Goal: Find specific page/section: Find specific page/section

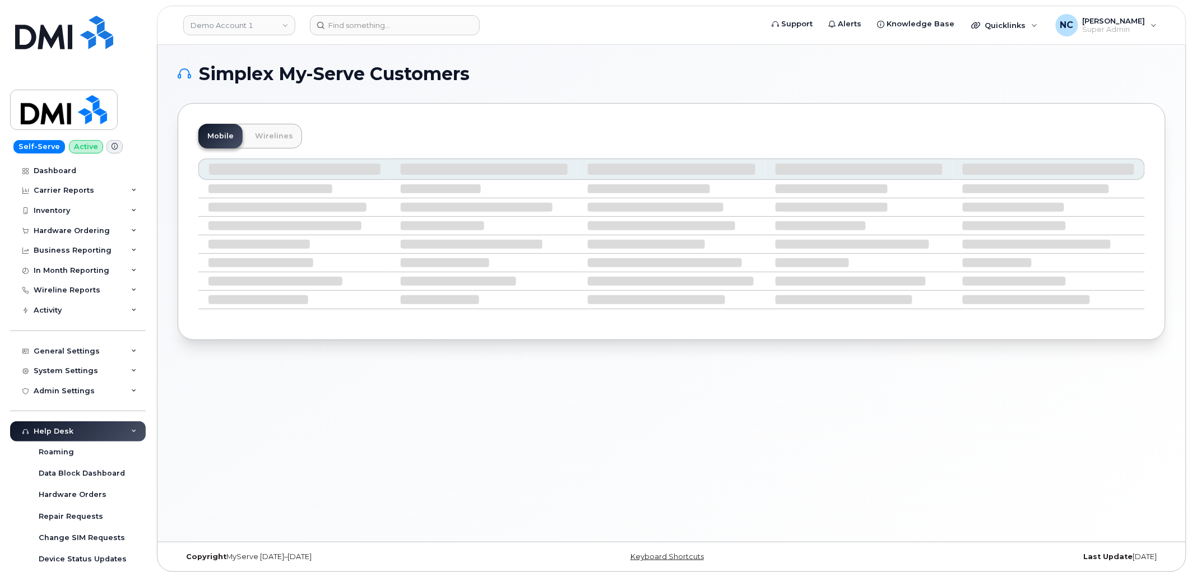
click at [466, 35] on header "Demo Account 1 Support Alerts Knowledge Base Quicklinks Suspend / Cancel Device…" at bounding box center [671, 25] width 1029 height 39
drag, startPoint x: 455, startPoint y: 35, endPoint x: 450, endPoint y: 31, distance: 6.8
click at [451, 32] on header "Demo Account 1 Support Alerts Knowledge Base Quicklinks Suspend / Cancel Device…" at bounding box center [671, 25] width 1029 height 39
click at [447, 26] on input at bounding box center [395, 25] width 170 height 20
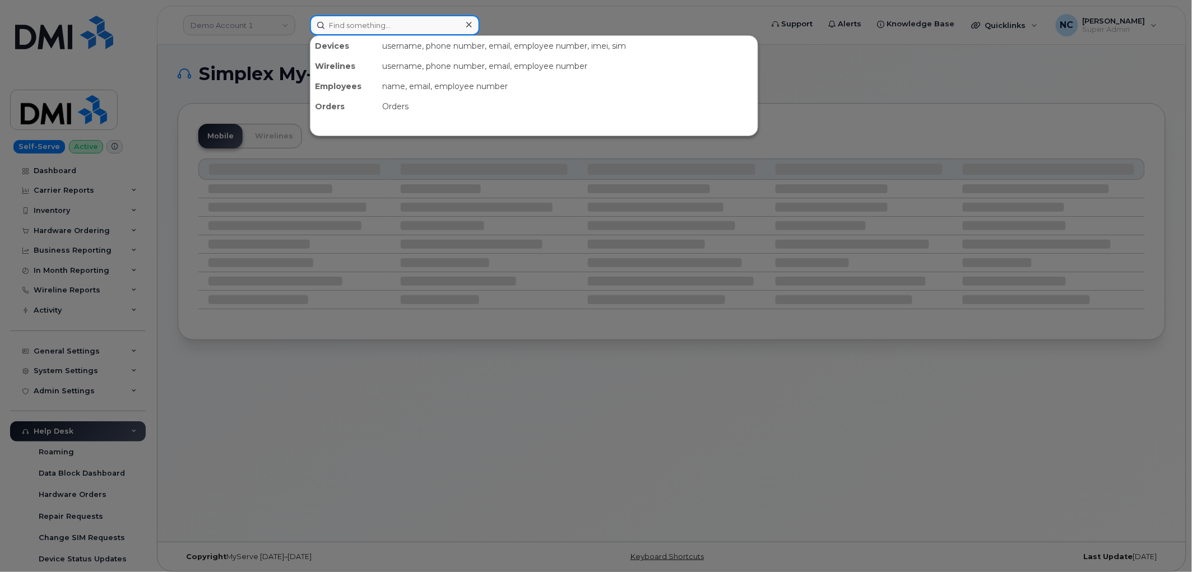
click at [451, 26] on input at bounding box center [395, 25] width 170 height 20
paste input "502-793-4076"
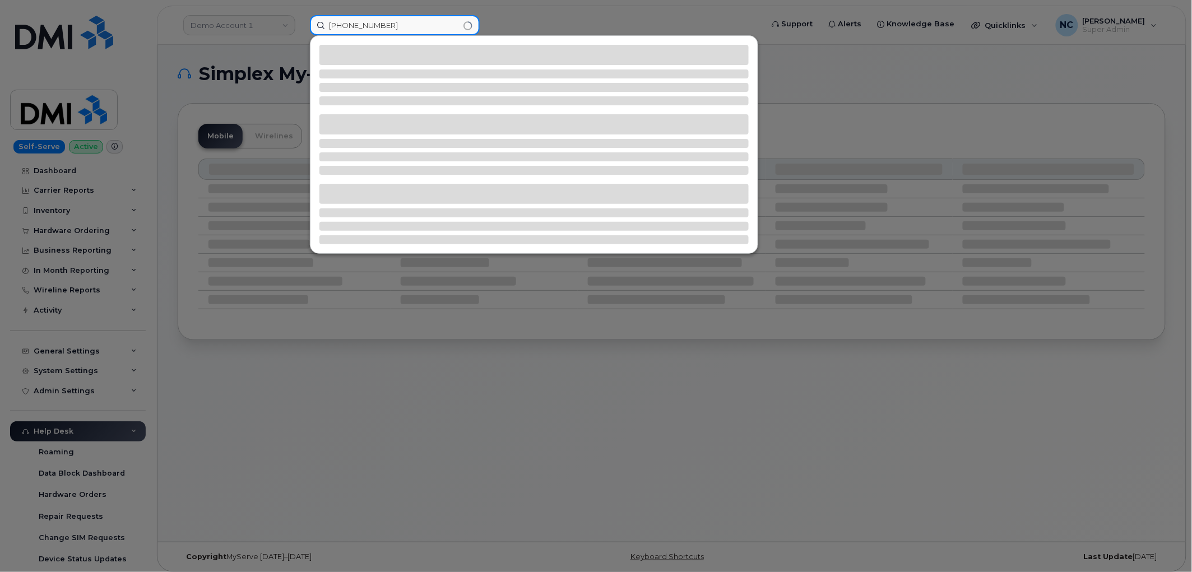
type input "502-793-4076"
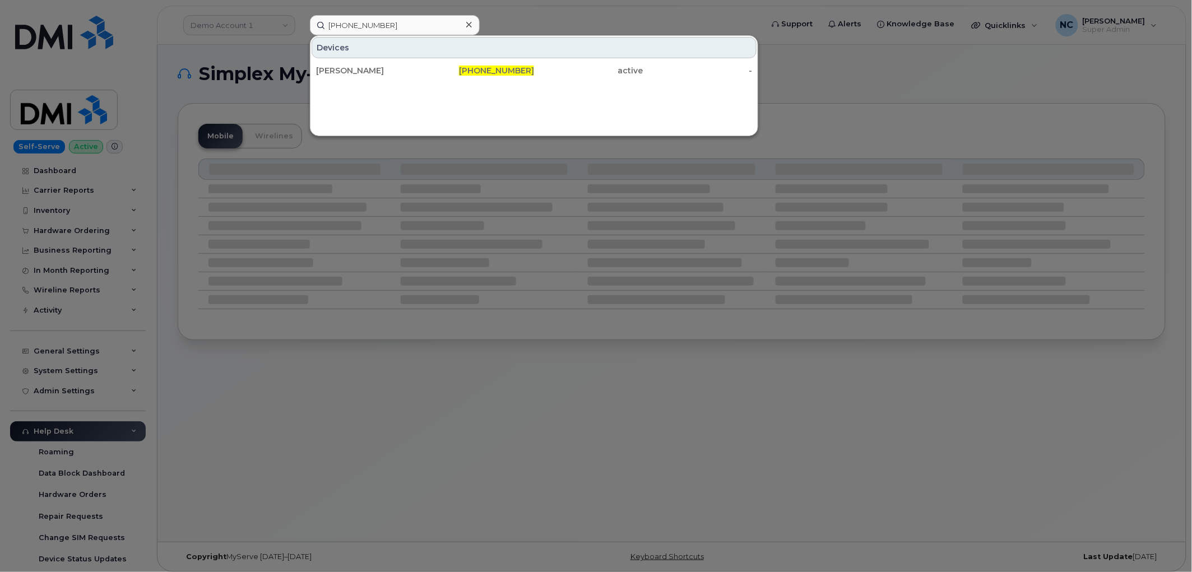
click at [412, 68] on div "[PERSON_NAME]" at bounding box center [370, 70] width 109 height 11
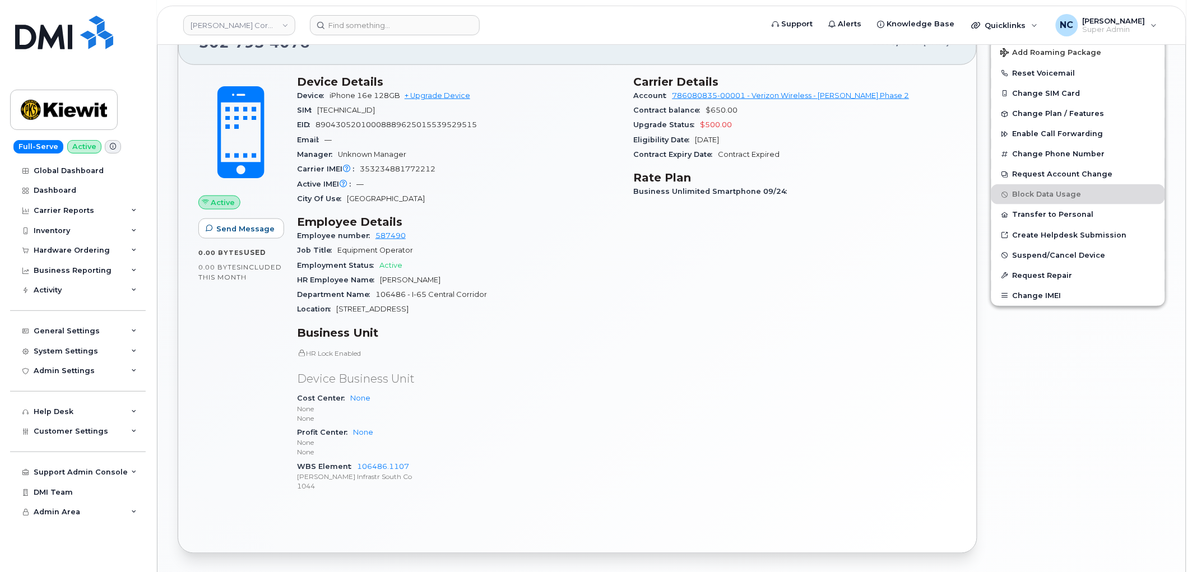
scroll to position [249, 0]
